Goal: Information Seeking & Learning: Learn about a topic

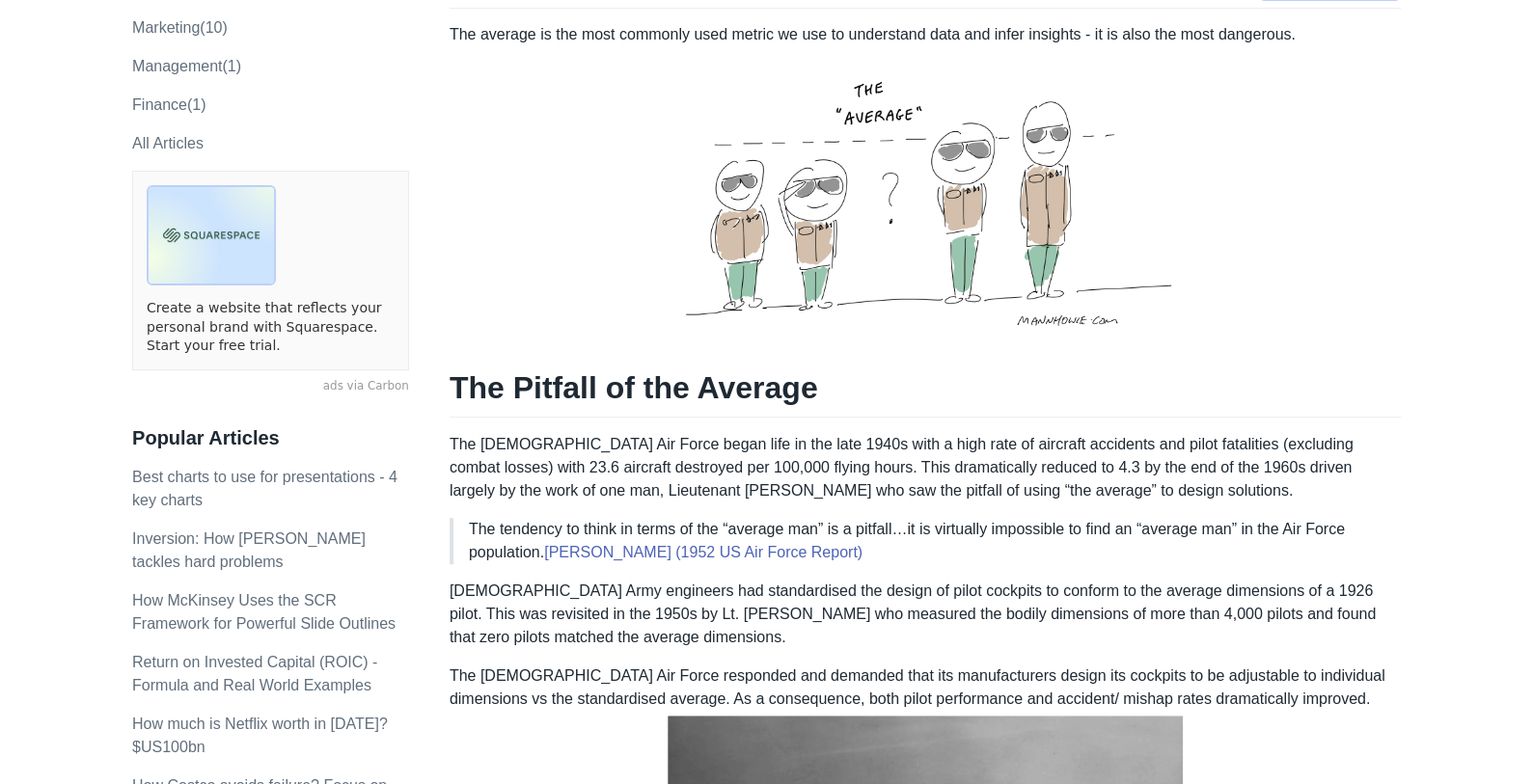
scroll to position [313, 0]
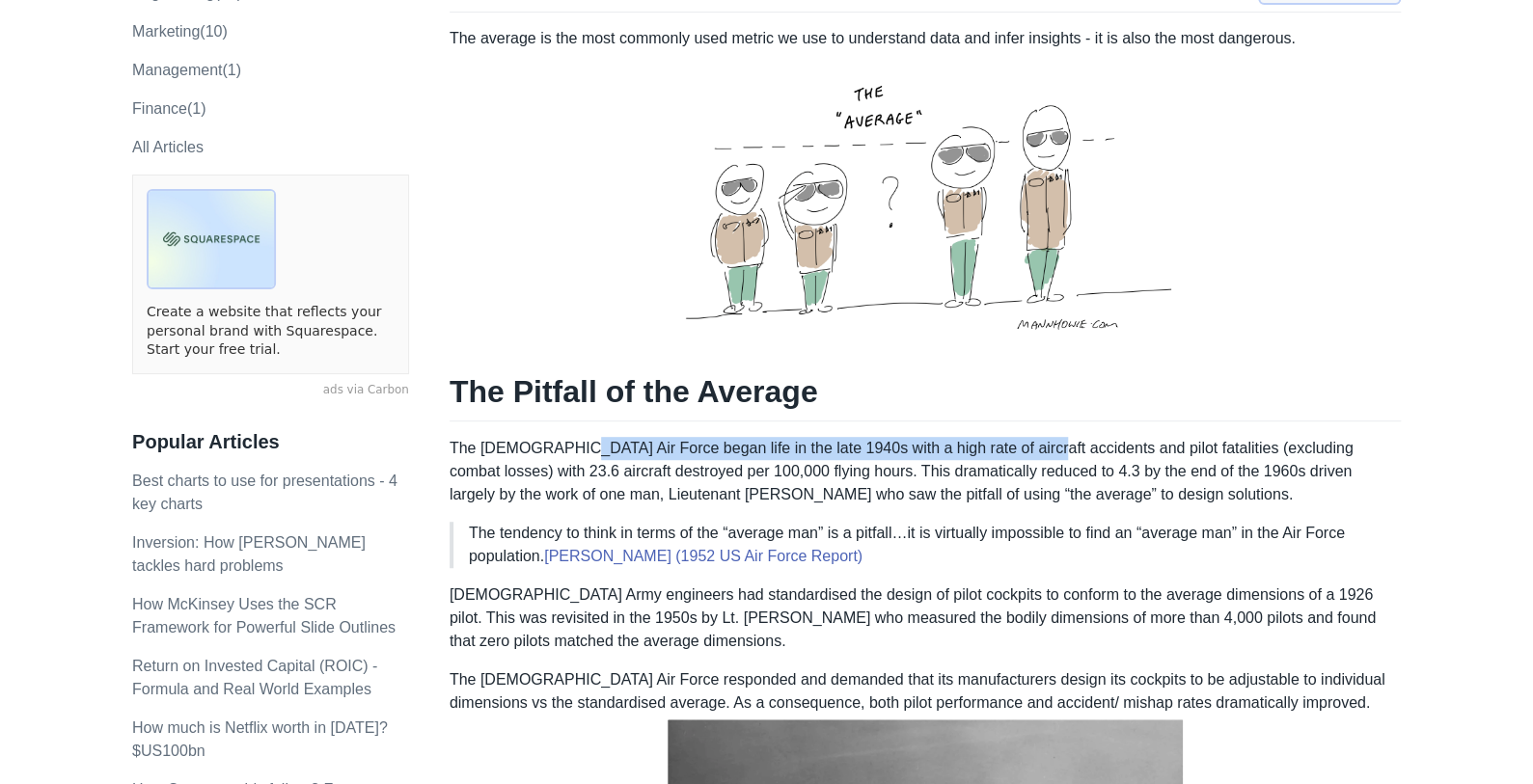
drag, startPoint x: 560, startPoint y: 406, endPoint x: 1021, endPoint y: 403, distance: 461.0
click at [1021, 437] on p "The [DEMOGRAPHIC_DATA] Air Force began life in the late 1940s with a high rate …" at bounding box center [925, 472] width 951 height 69
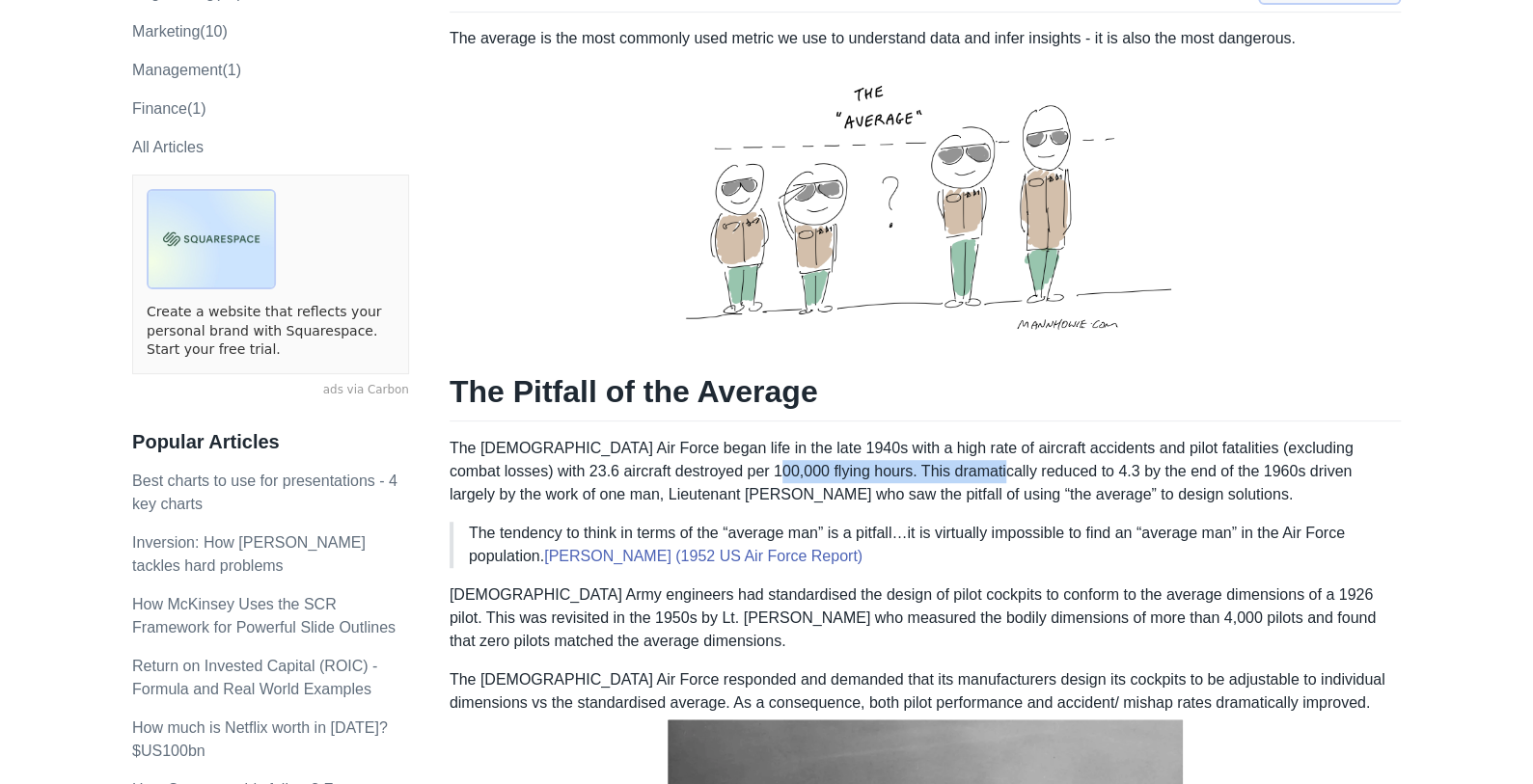
drag, startPoint x: 737, startPoint y: 425, endPoint x: 932, endPoint y: 425, distance: 195.0
click at [932, 437] on p "The [DEMOGRAPHIC_DATA] Air Force began life in the late 1940s with a high rate …" at bounding box center [925, 472] width 951 height 69
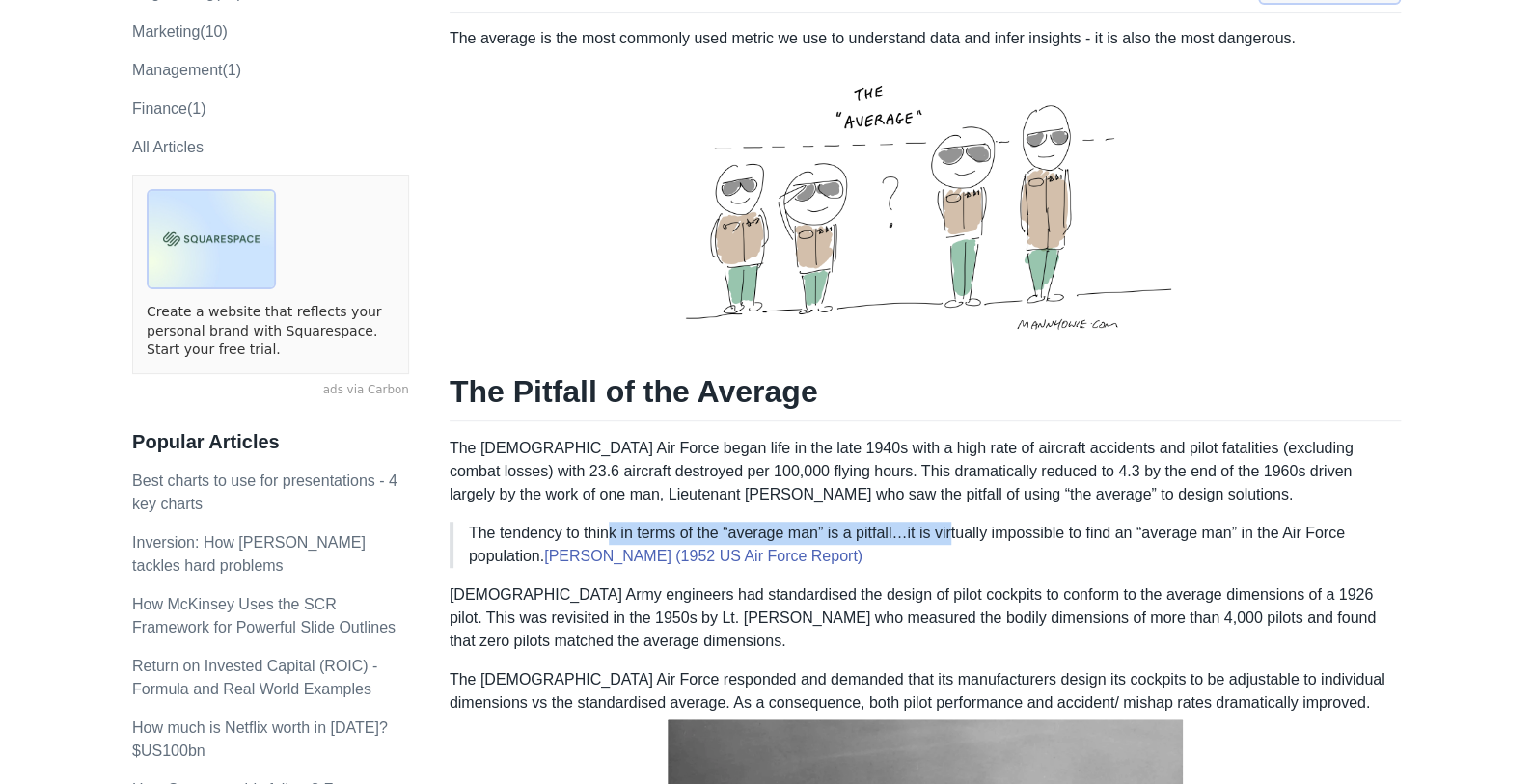
drag, startPoint x: 675, startPoint y: 487, endPoint x: 945, endPoint y: 484, distance: 270.0
click at [945, 522] on p "The tendency to think in terms of the “average man” is a pitfall…it is virtuall…" at bounding box center [927, 545] width 917 height 46
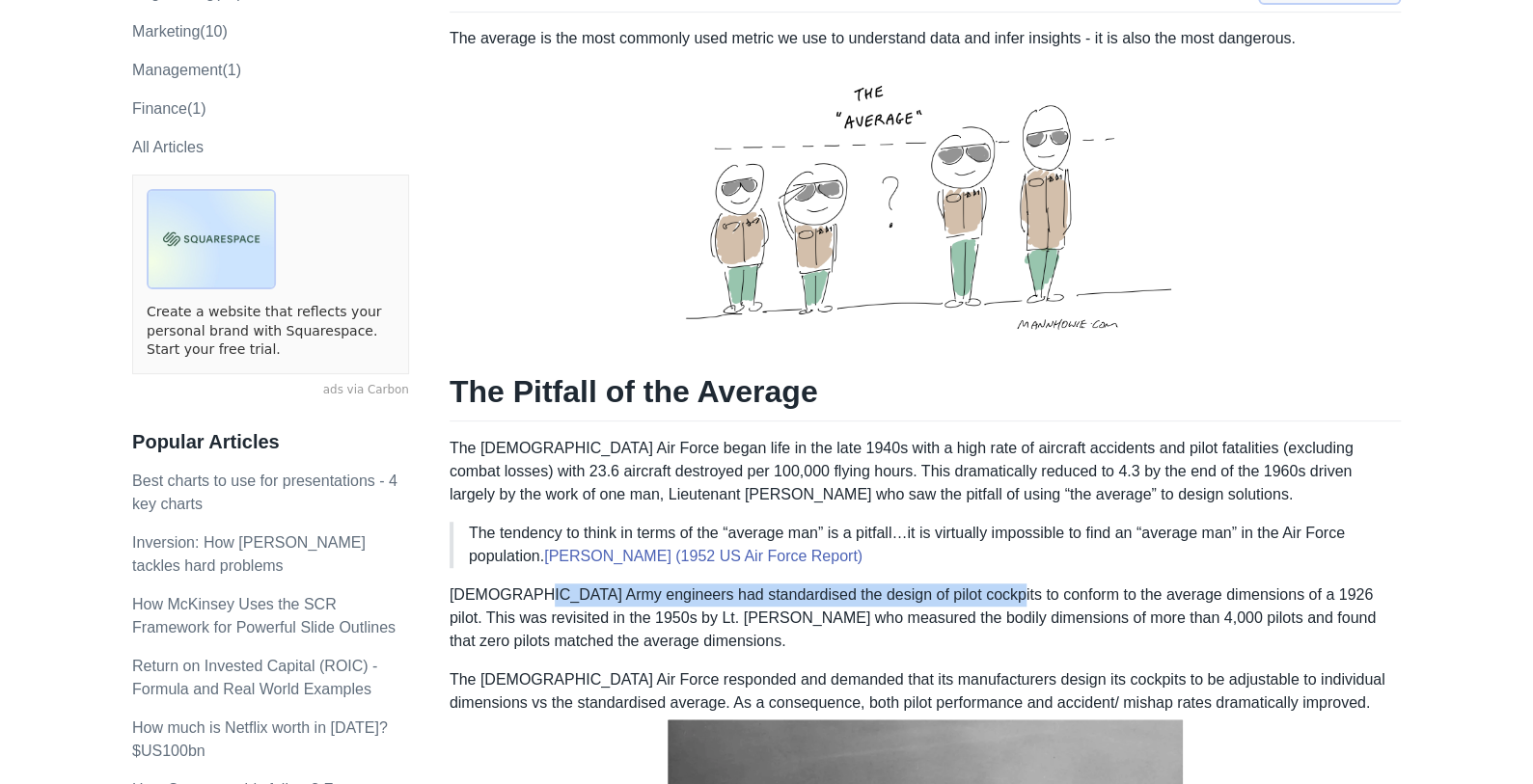
drag, startPoint x: 811, startPoint y: 557, endPoint x: 980, endPoint y: 554, distance: 169.0
click at [980, 584] on p "[DEMOGRAPHIC_DATA] Army engineers had standardised the design of pilot cockpits…" at bounding box center [925, 618] width 951 height 69
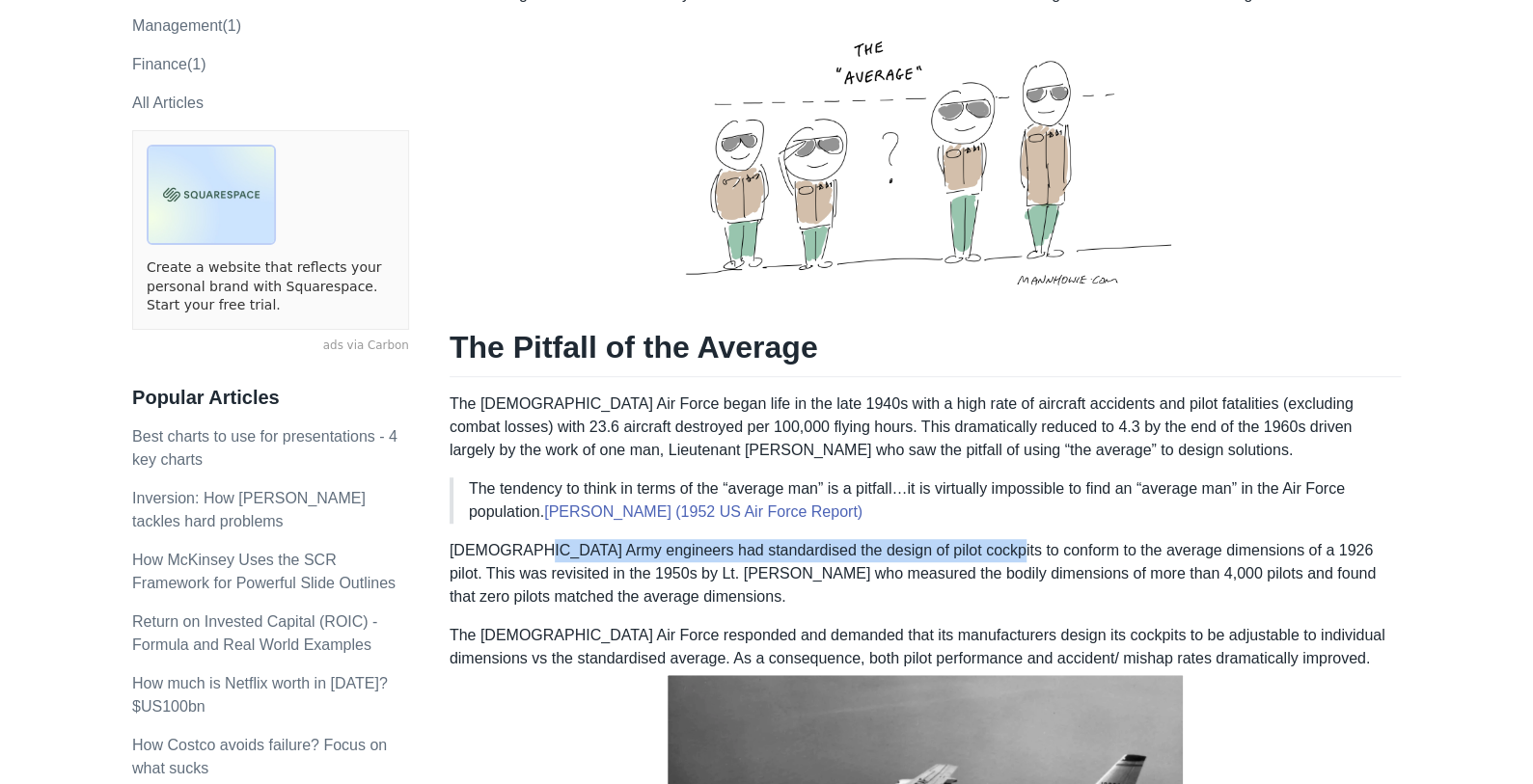
scroll to position [348, 0]
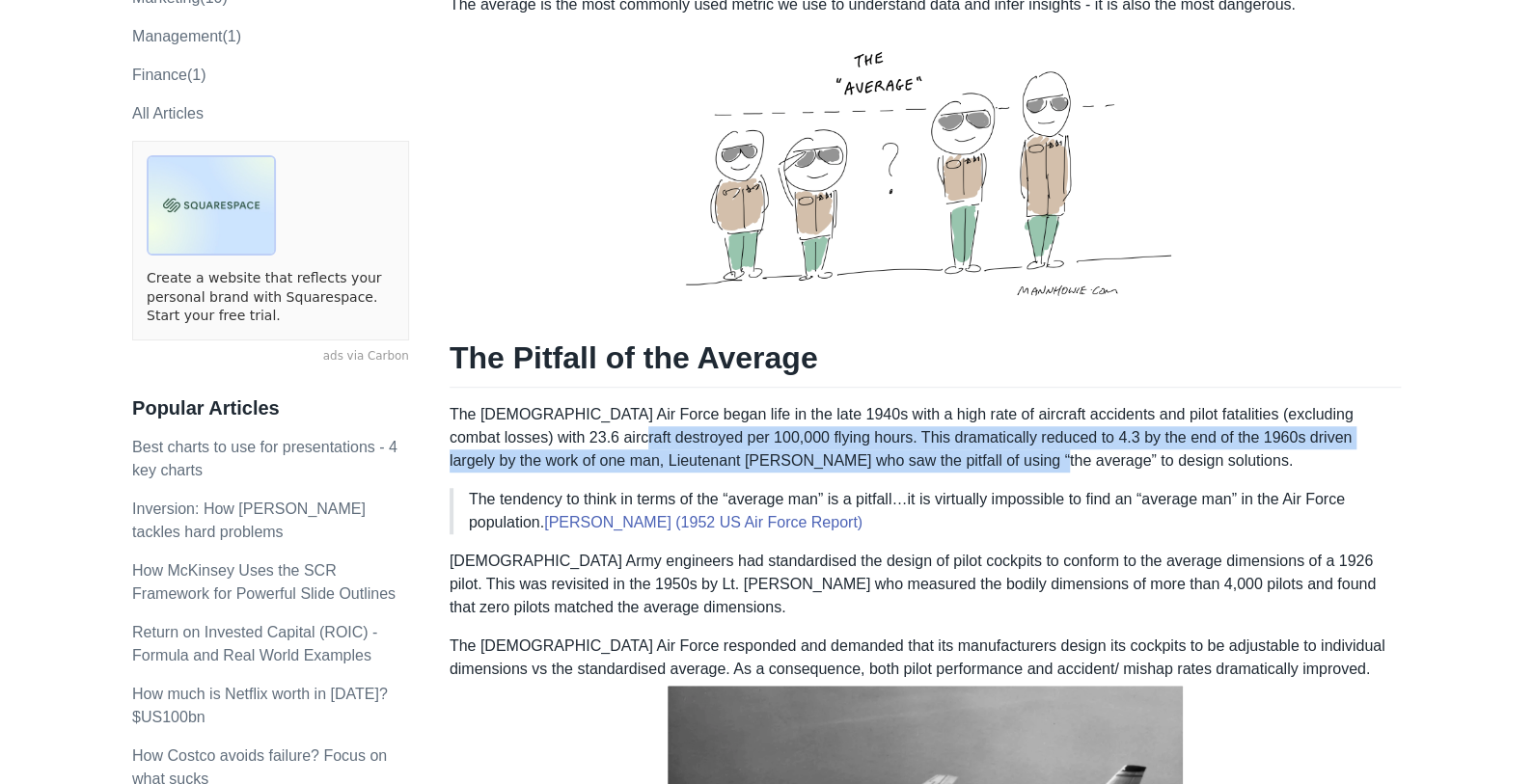
drag, startPoint x: 580, startPoint y: 396, endPoint x: 924, endPoint y: 416, distance: 344.6
click at [924, 416] on p "The [DEMOGRAPHIC_DATA] Air Force began life in the late 1940s with a high rate …" at bounding box center [925, 437] width 951 height 69
